Goal: Find specific page/section: Find specific page/section

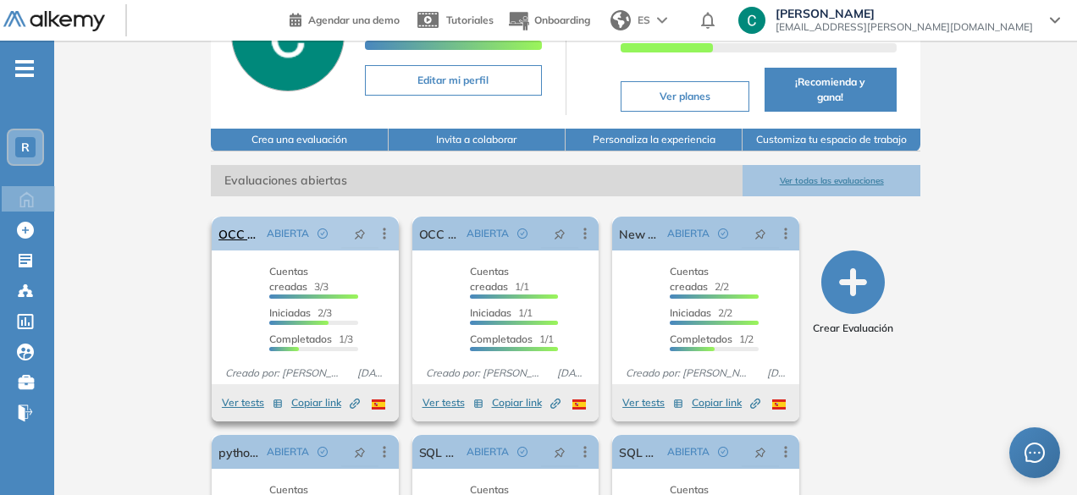
scroll to position [148, 0]
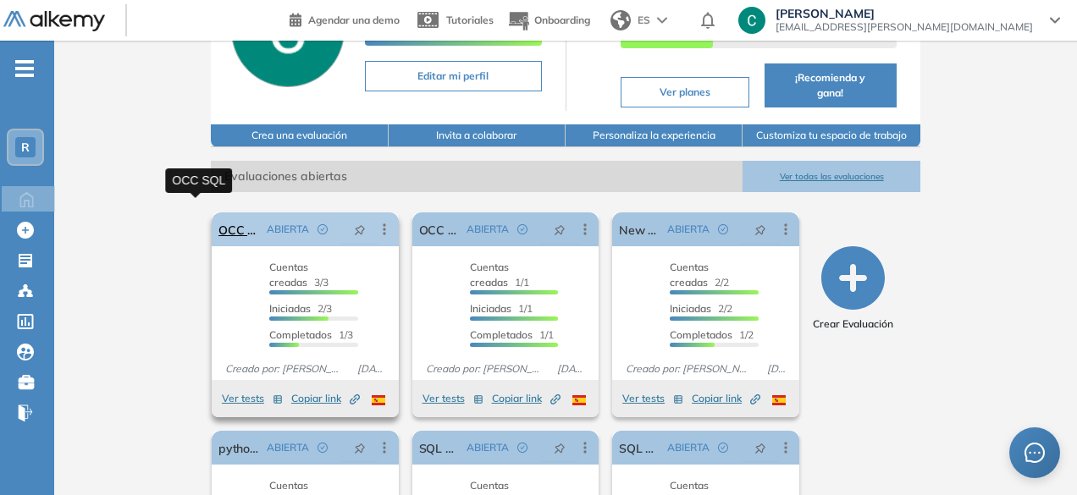
click at [218, 218] on link "OCC SQL" at bounding box center [238, 229] width 41 height 34
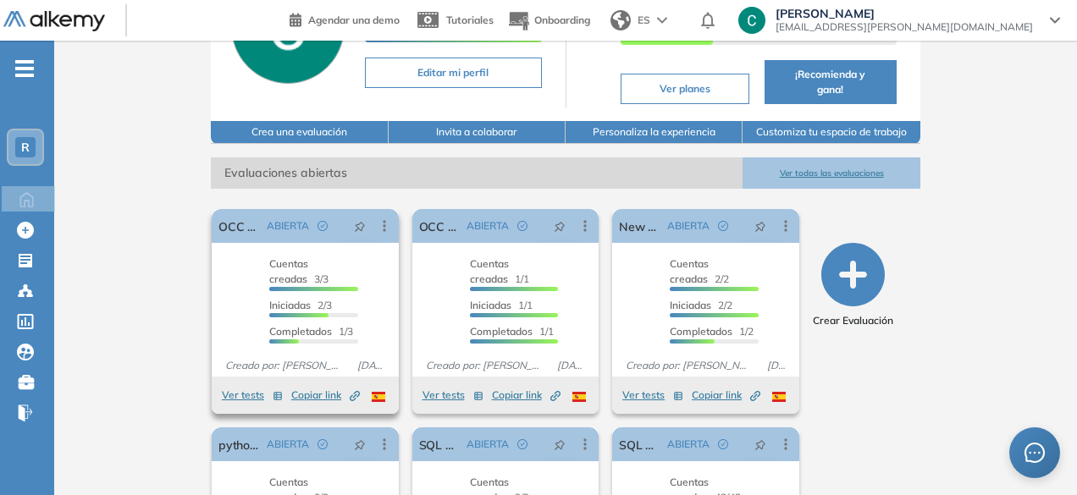
scroll to position [152, 0]
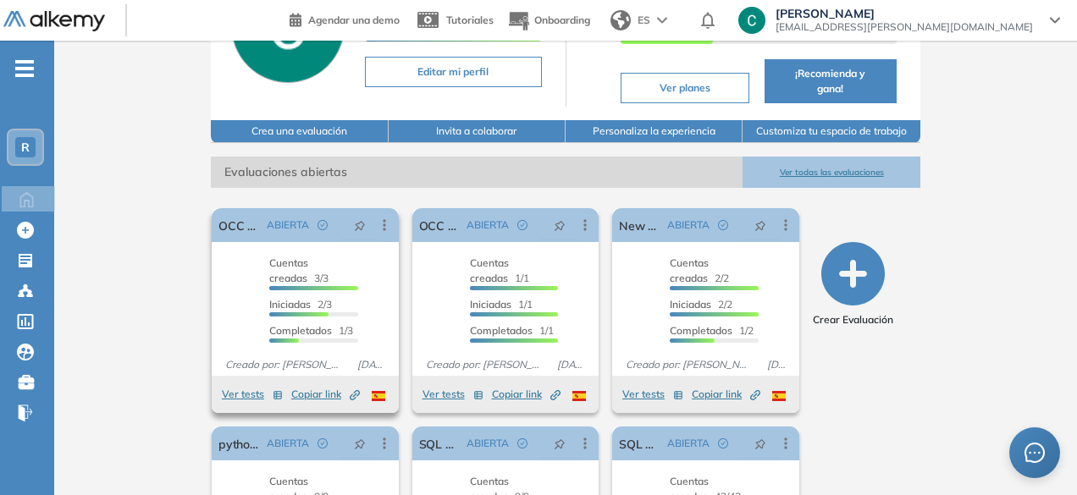
click at [350, 390] on icon "Created by potrace 1.16, written by [PERSON_NAME] [DATE]-[DATE]" at bounding box center [355, 395] width 10 height 10
click at [291, 387] on span "Copiar link Created by potrace 1.16, written by [PERSON_NAME] [DATE]-[DATE]" at bounding box center [325, 394] width 69 height 15
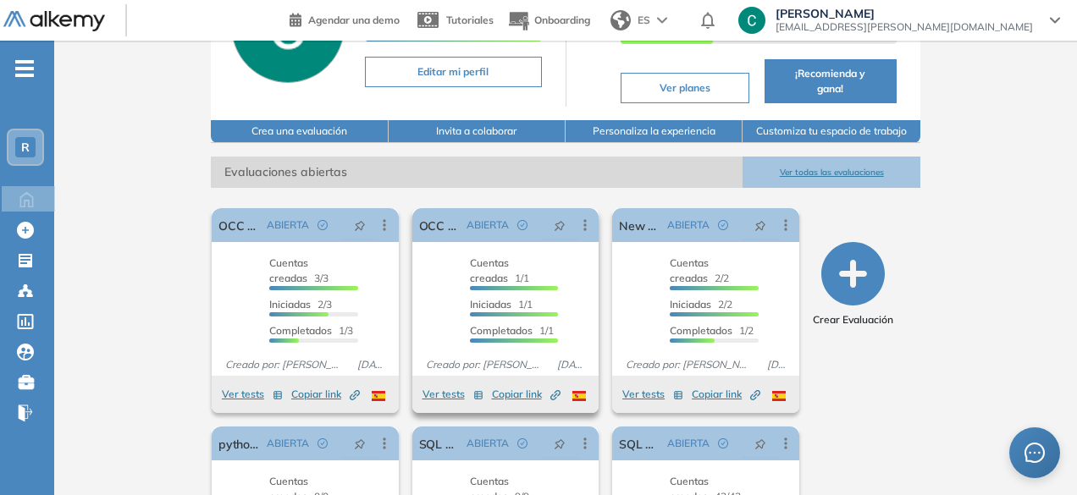
click at [525, 387] on span "Copiar link Created by potrace 1.16, written by [PERSON_NAME] [DATE]-[DATE]" at bounding box center [526, 394] width 69 height 15
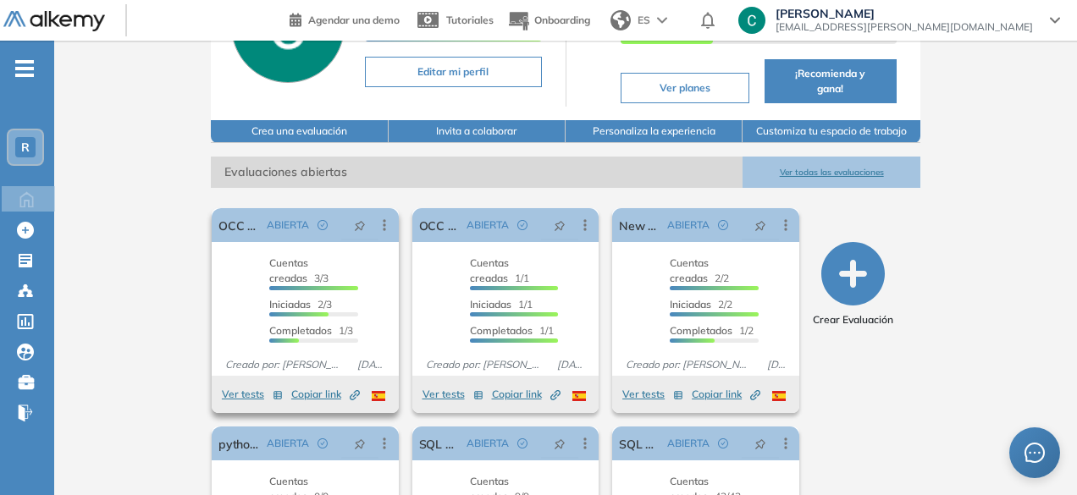
scroll to position [185, 0]
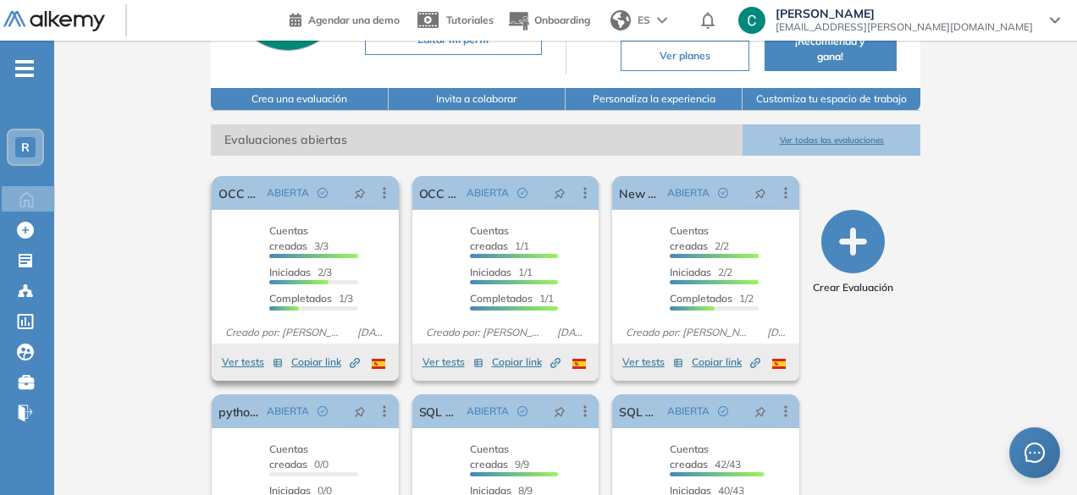
click at [291, 355] on span "Copiar link Created by potrace 1.16, written by [PERSON_NAME] [DATE]-[DATE]" at bounding box center [325, 362] width 69 height 15
click at [494, 355] on span "Copiar link Created by potrace 1.16, written by [PERSON_NAME] [DATE]-[DATE]" at bounding box center [526, 362] width 69 height 15
click at [428, 352] on button "Ver tests" at bounding box center [452, 362] width 61 height 20
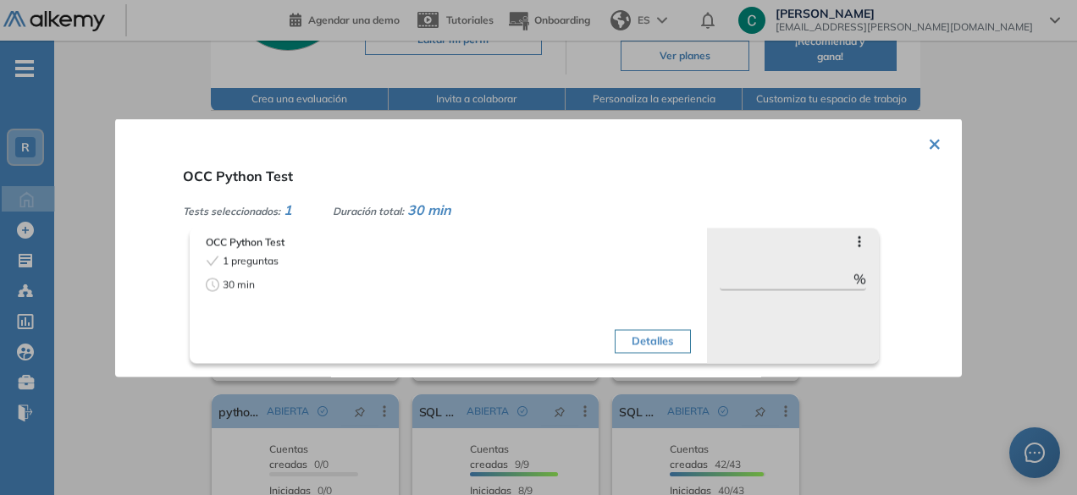
click at [930, 140] on button "×" at bounding box center [935, 141] width 14 height 33
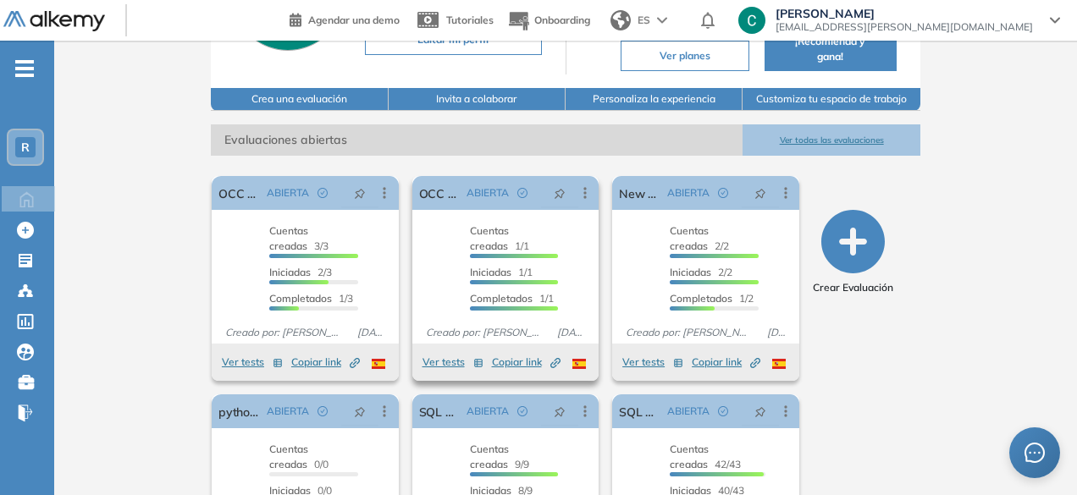
click at [463, 302] on div "OCC Python Test ABIERTA Editar Los siguientes tests ya no están disponibles o t…" at bounding box center [505, 260] width 187 height 168
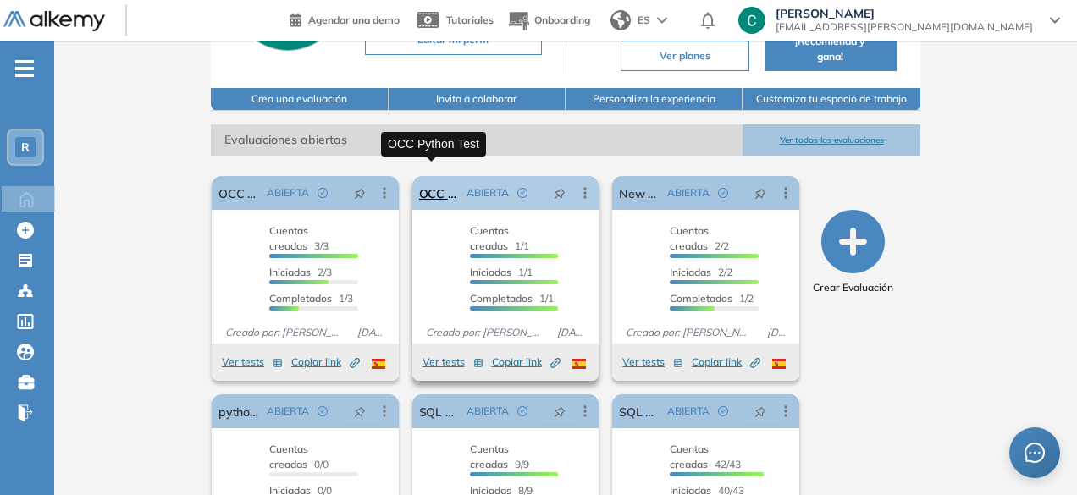
click at [435, 176] on link "OCC Python Test" at bounding box center [439, 193] width 41 height 34
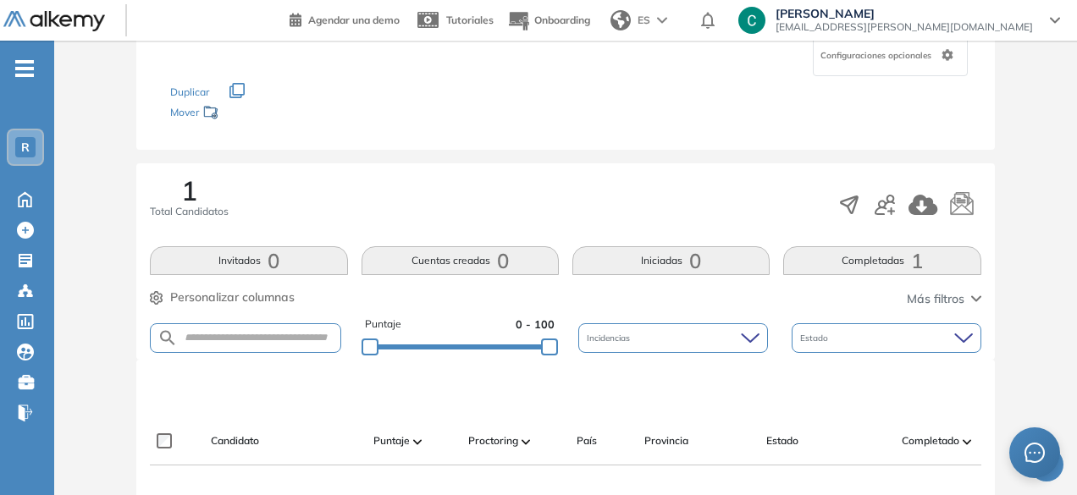
scroll to position [155, 0]
